Goal: Task Accomplishment & Management: Manage account settings

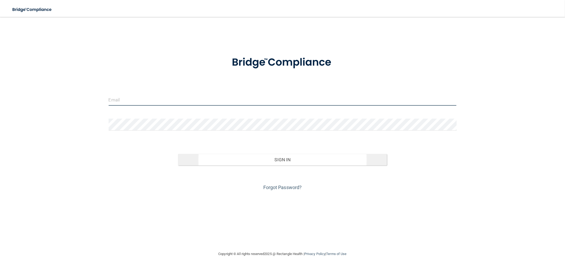
type input "[EMAIL_ADDRESS][DOMAIN_NAME]"
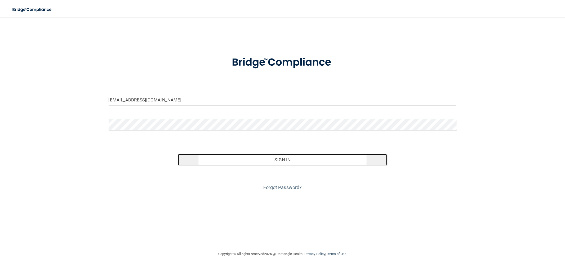
click at [237, 163] on button "Sign In" at bounding box center [282, 160] width 209 height 12
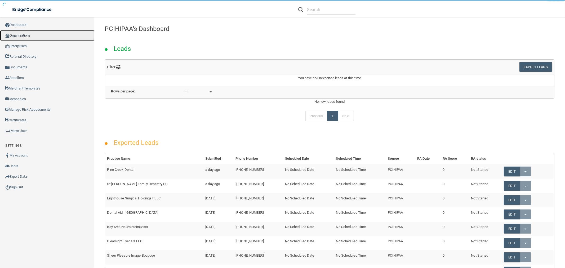
click at [34, 36] on link "Organizations" at bounding box center [47, 35] width 95 height 11
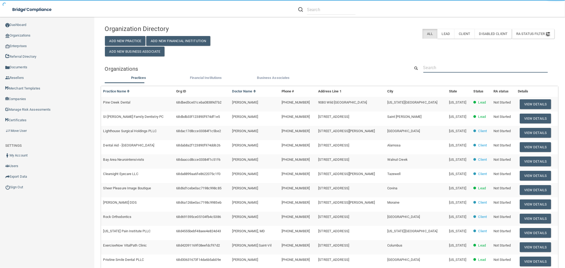
click at [465, 70] on input "text" at bounding box center [485, 68] width 124 height 10
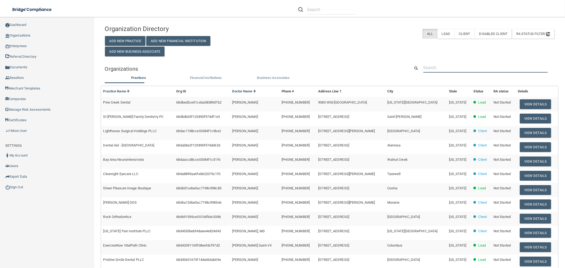
paste input "313) 274-4422"
type input "313) 274-4422"
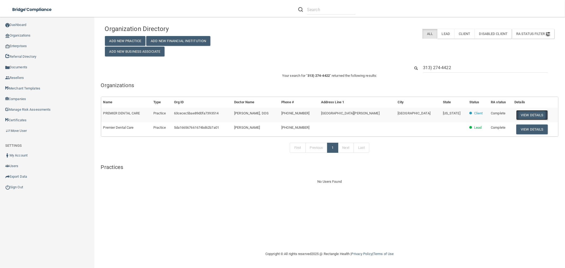
click at [531, 114] on button "View Details" at bounding box center [531, 115] width 31 height 10
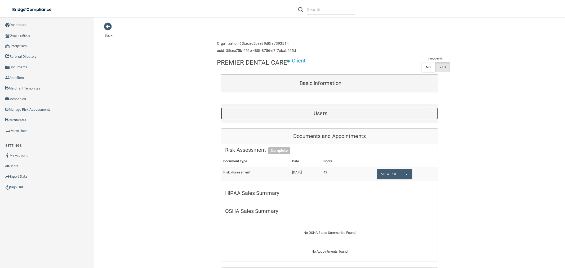
click at [329, 110] on h5 "Users" at bounding box center [320, 113] width 191 height 6
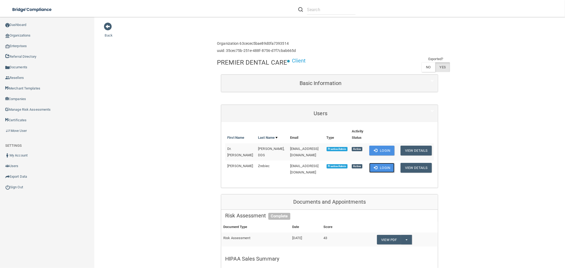
click at [375, 170] on button "Login" at bounding box center [381, 168] width 25 height 10
click at [381, 168] on button "Login" at bounding box center [381, 168] width 25 height 10
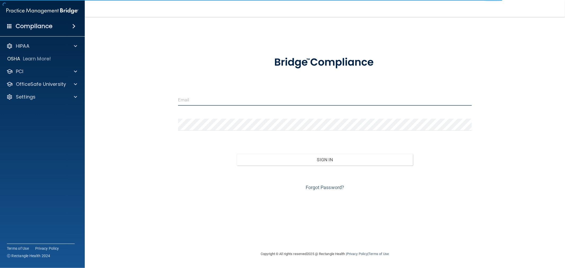
type input "[EMAIL_ADDRESS][DOMAIN_NAME]"
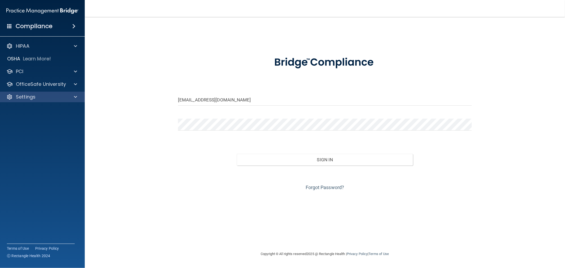
click at [20, 100] on div "Settings" at bounding box center [42, 97] width 85 height 11
click at [32, 99] on p "Settings" at bounding box center [26, 97] width 20 height 6
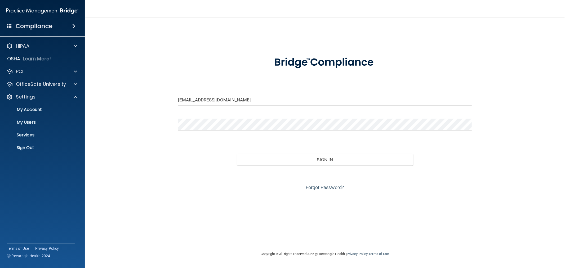
click at [26, 142] on ul "My Account My Users Services Sign Out" at bounding box center [43, 127] width 96 height 51
click at [25, 146] on p "Sign Out" at bounding box center [39, 147] width 72 height 5
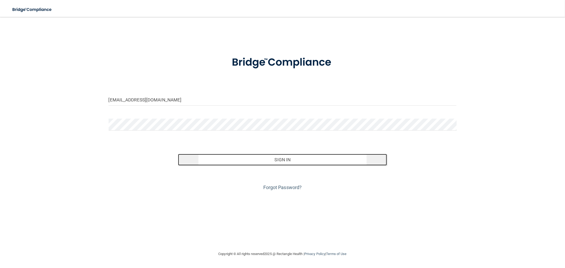
click at [268, 162] on button "Sign In" at bounding box center [282, 160] width 209 height 12
click at [220, 158] on button "Sign In" at bounding box center [282, 160] width 209 height 12
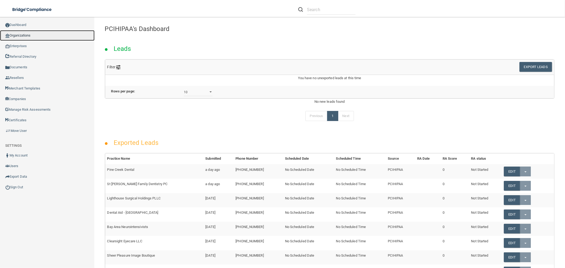
click at [22, 36] on link "Organizations" at bounding box center [47, 35] width 95 height 11
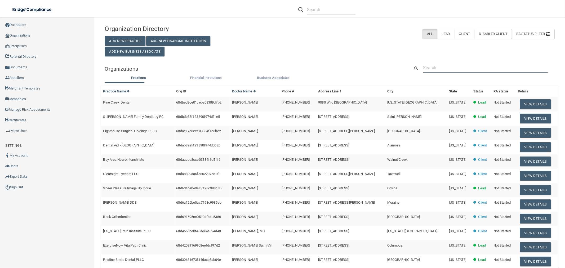
click at [441, 66] on input "text" at bounding box center [485, 68] width 124 height 10
paste input "5s7ozf7s"
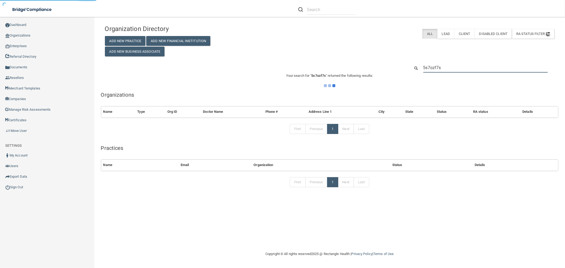
type input "5s7ozf7s"
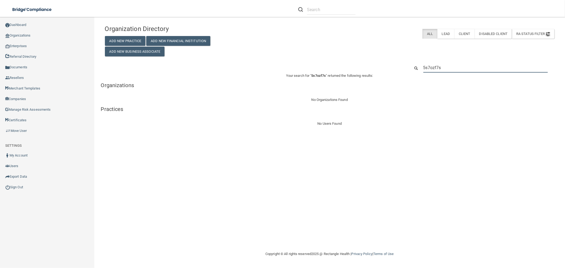
click at [444, 68] on input "5s7ozf7s" at bounding box center [485, 68] width 124 height 10
paste input "[PHONE_NUMBER]"
type input "[PHONE_NUMBER]"
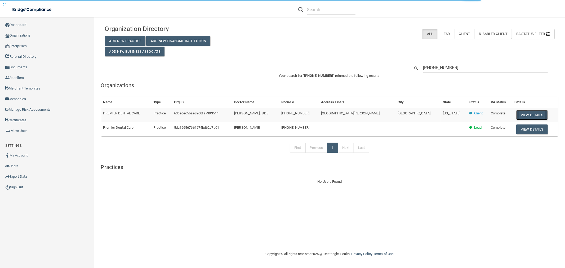
click at [525, 114] on button "View Details" at bounding box center [531, 115] width 31 height 10
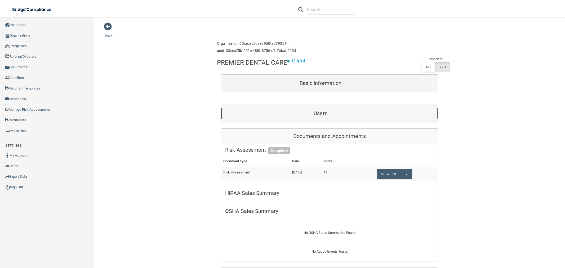
click at [323, 114] on h5 "Users" at bounding box center [320, 113] width 191 height 6
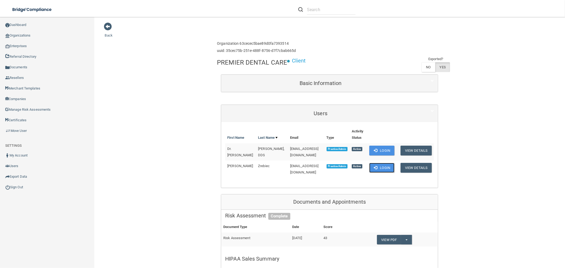
click at [378, 170] on button "Login" at bounding box center [381, 168] width 25 height 10
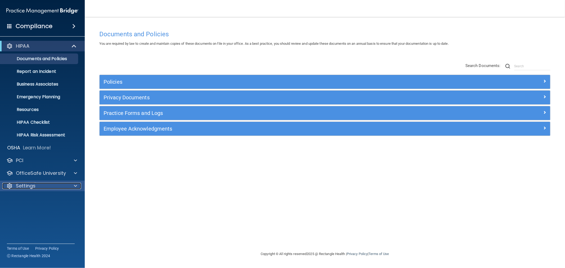
click at [75, 187] on span at bounding box center [75, 186] width 3 height 6
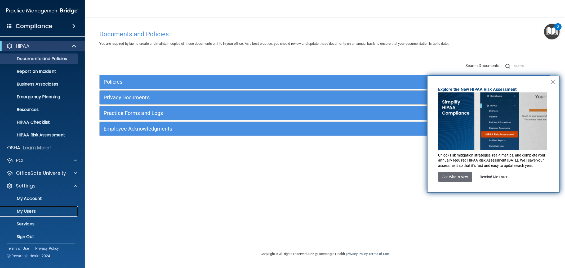
click at [26, 210] on p "My Users" at bounding box center [39, 211] width 72 height 5
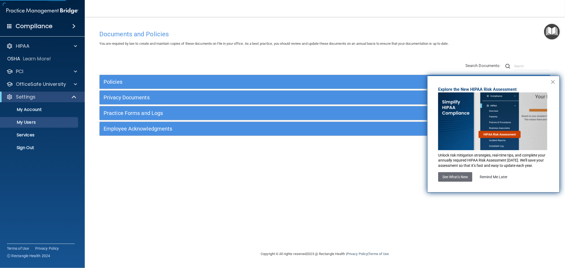
select select "20"
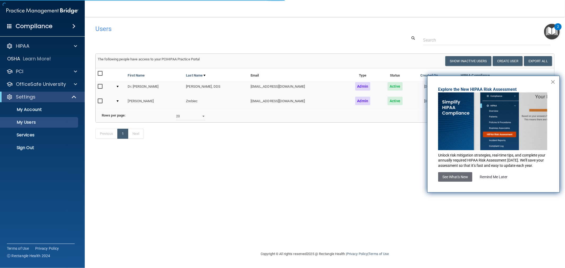
click at [553, 82] on button "×" at bounding box center [552, 82] width 5 height 8
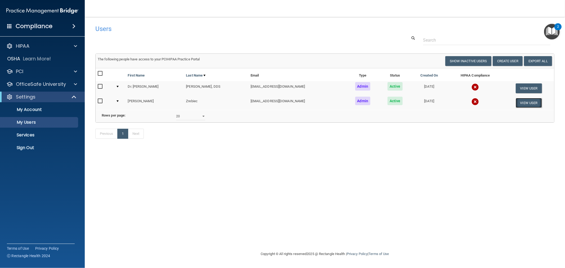
click at [525, 101] on button "View User" at bounding box center [529, 103] width 26 height 10
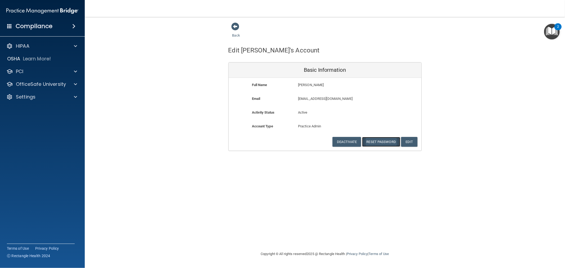
click at [386, 144] on button "Reset Password" at bounding box center [381, 142] width 38 height 10
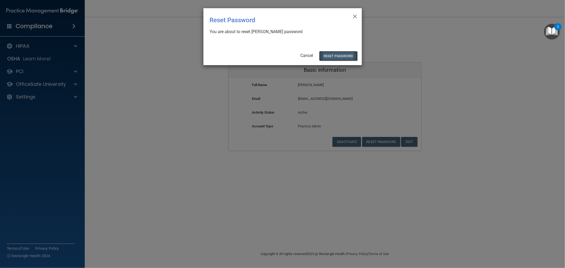
click at [340, 54] on button "Reset Password" at bounding box center [338, 56] width 38 height 10
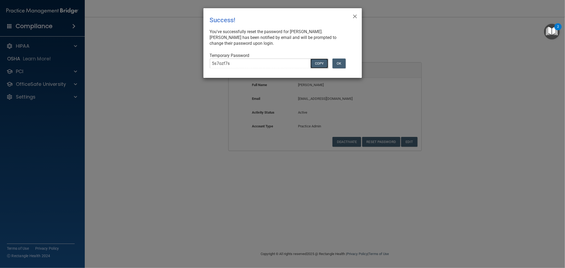
click at [322, 62] on button "COPY" at bounding box center [318, 64] width 17 height 10
click at [342, 64] on button "OK" at bounding box center [338, 64] width 13 height 10
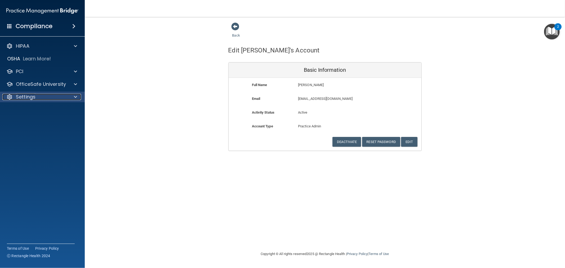
click at [38, 97] on div "Settings" at bounding box center [35, 97] width 66 height 6
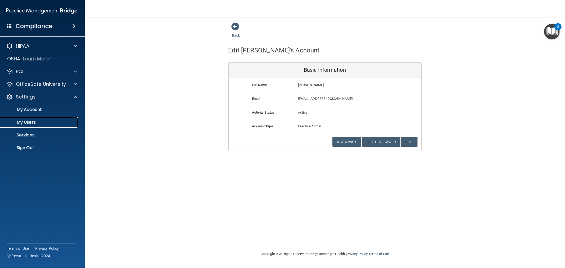
click at [34, 121] on p "My Users" at bounding box center [39, 122] width 72 height 5
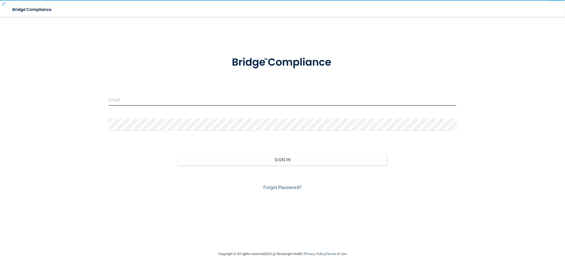
type input "[EMAIL_ADDRESS][DOMAIN_NAME]"
